Goal: Book appointment/travel/reservation

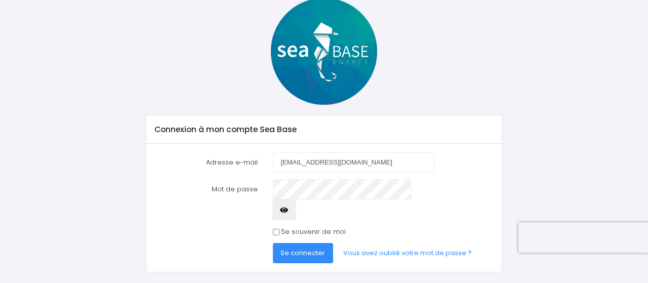
scroll to position [61, 0]
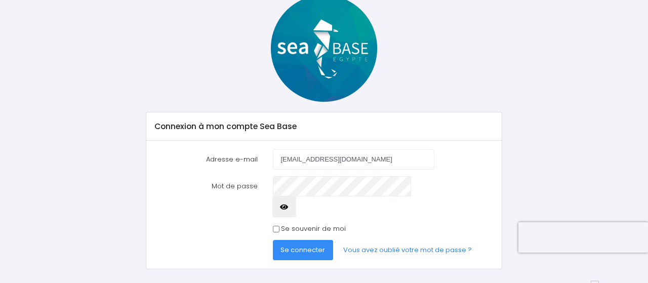
click at [314, 245] on span "Se connecter" at bounding box center [303, 250] width 45 height 10
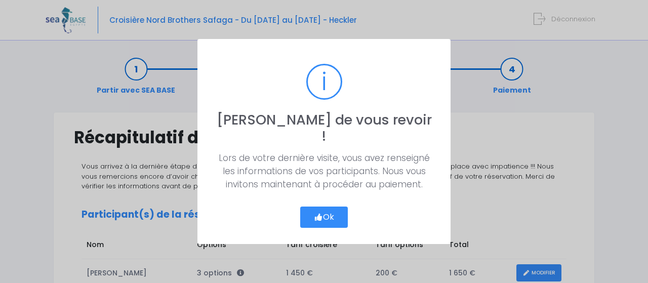
click at [325, 207] on button "Ok" at bounding box center [324, 217] width 48 height 21
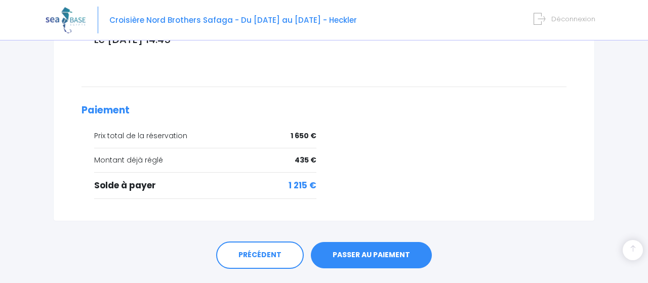
scroll to position [427, 0]
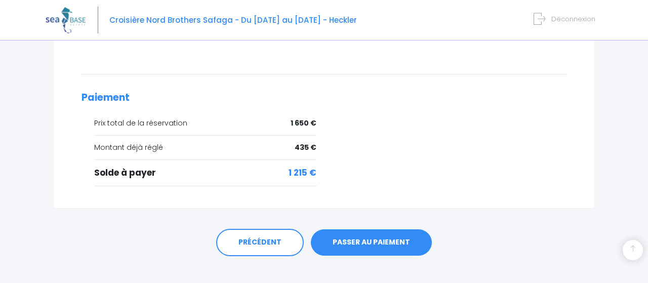
click at [365, 233] on link "PASSER AU PAIEMENT" at bounding box center [371, 242] width 121 height 26
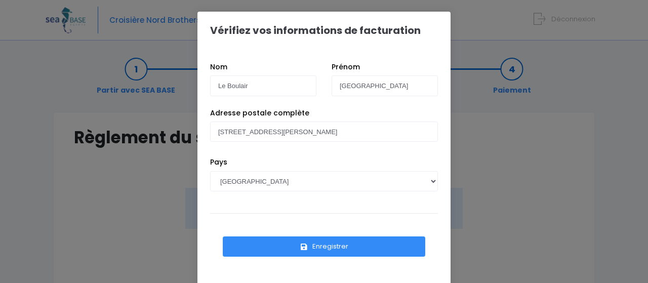
click at [335, 243] on button "Enregistrer" at bounding box center [324, 246] width 203 height 20
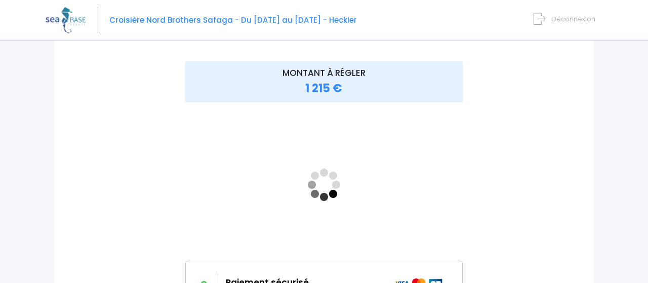
scroll to position [129, 0]
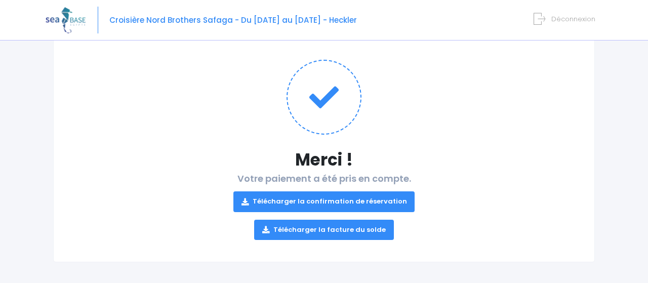
scroll to position [96, 0]
